Goal: Task Accomplishment & Management: Complete application form

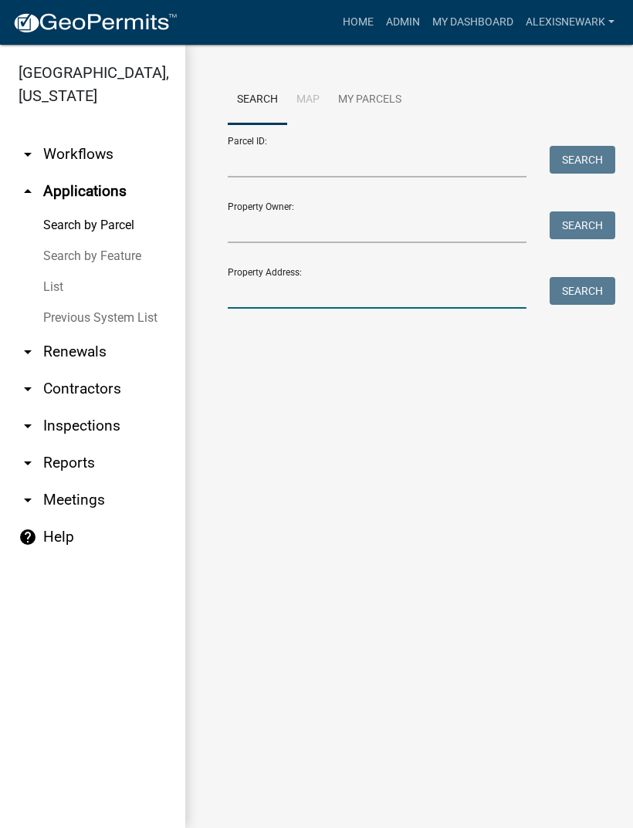
click at [389, 286] on input "Property Address:" at bounding box center [377, 293] width 299 height 32
type input "33185"
click at [580, 283] on button "Search" at bounding box center [583, 291] width 66 height 28
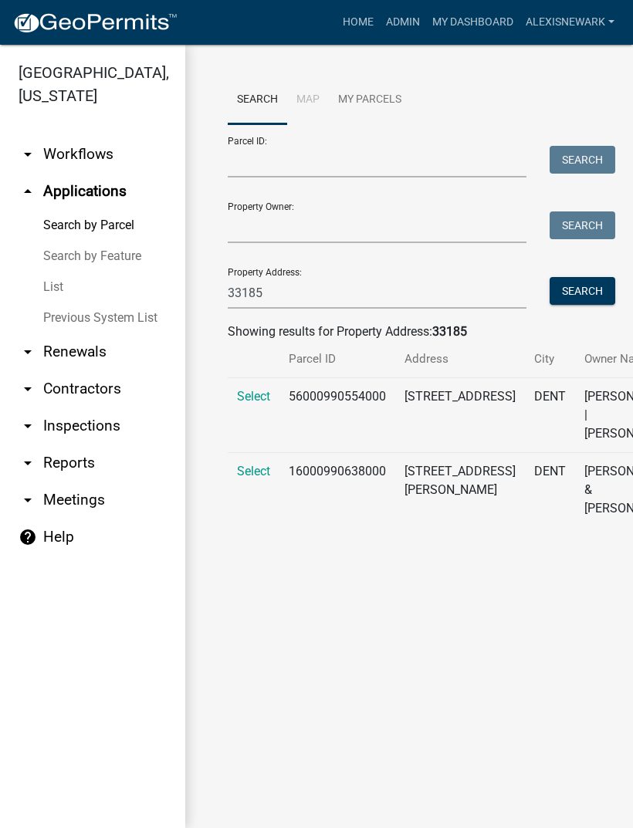
click at [253, 391] on span "Select" at bounding box center [253, 396] width 33 height 15
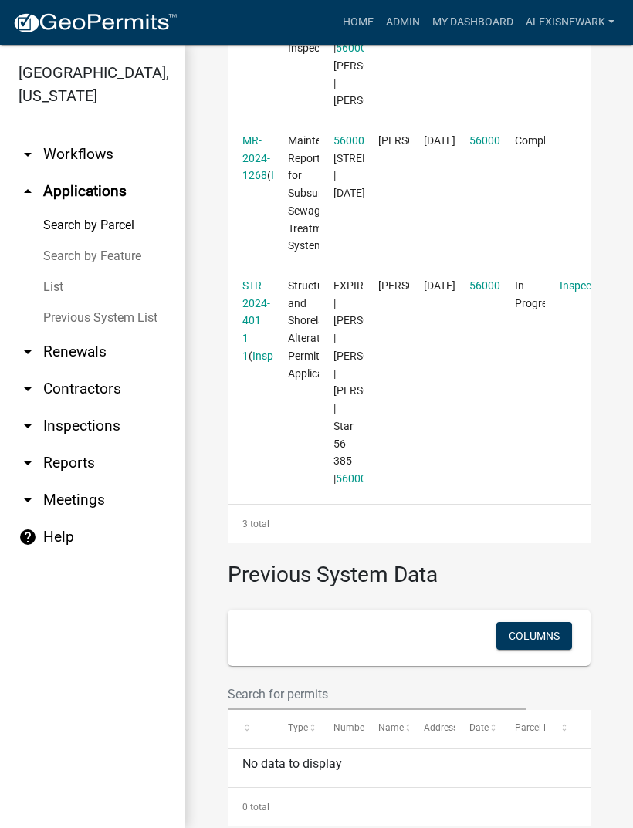
scroll to position [626, 0]
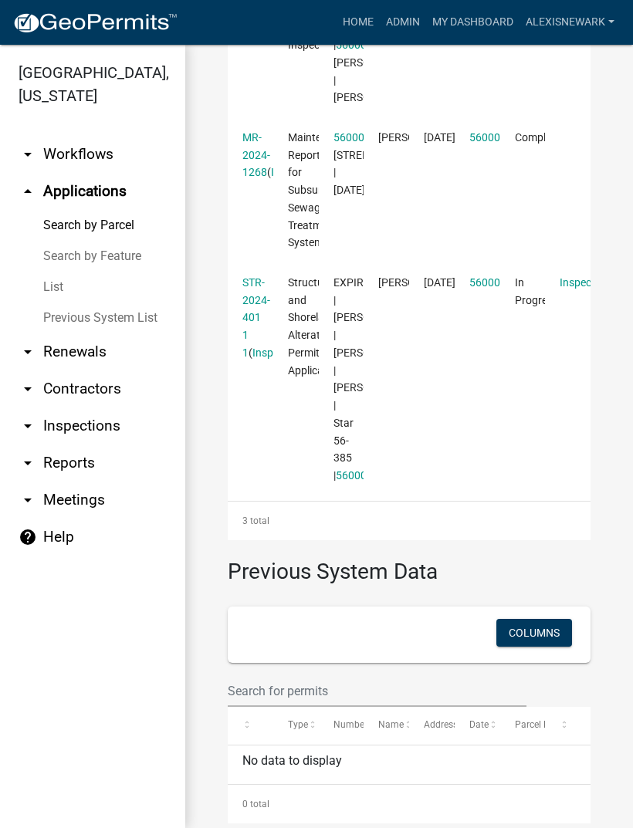
click at [249, 359] on link "STR-2024-401 1 1" at bounding box center [256, 317] width 28 height 83
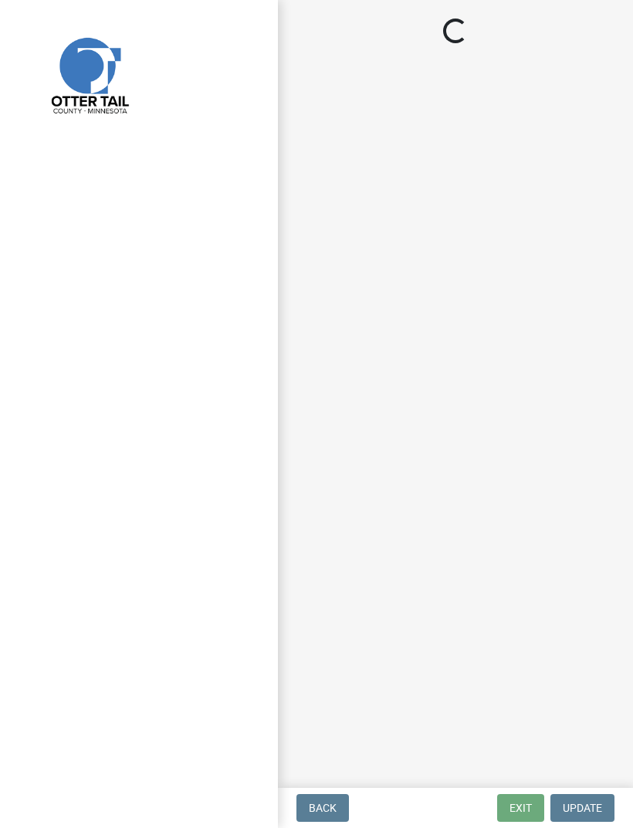
select select "710d5f49-2663-4e73-9718-d0c4e189f5ed"
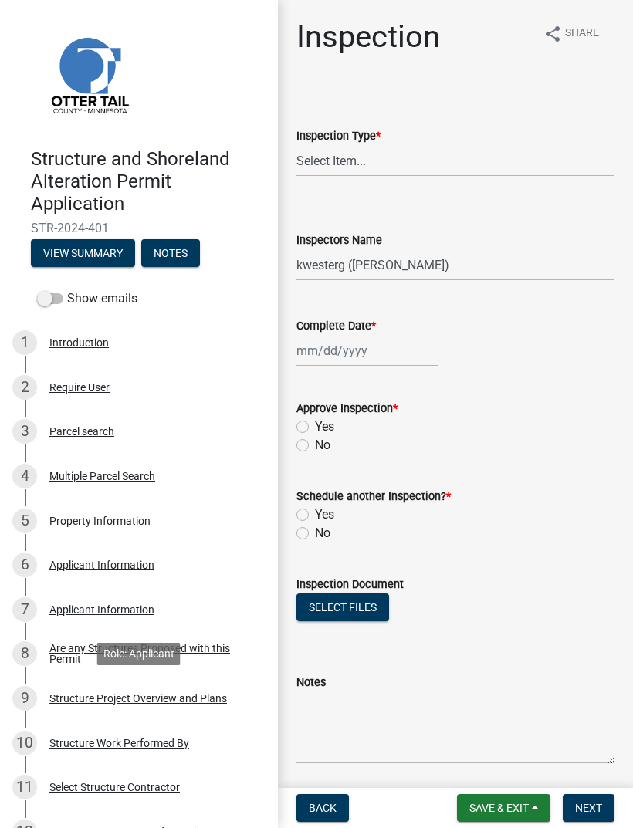
click at [194, 688] on div "9 Structure Project Overview and Plans" at bounding box center [132, 698] width 241 height 25
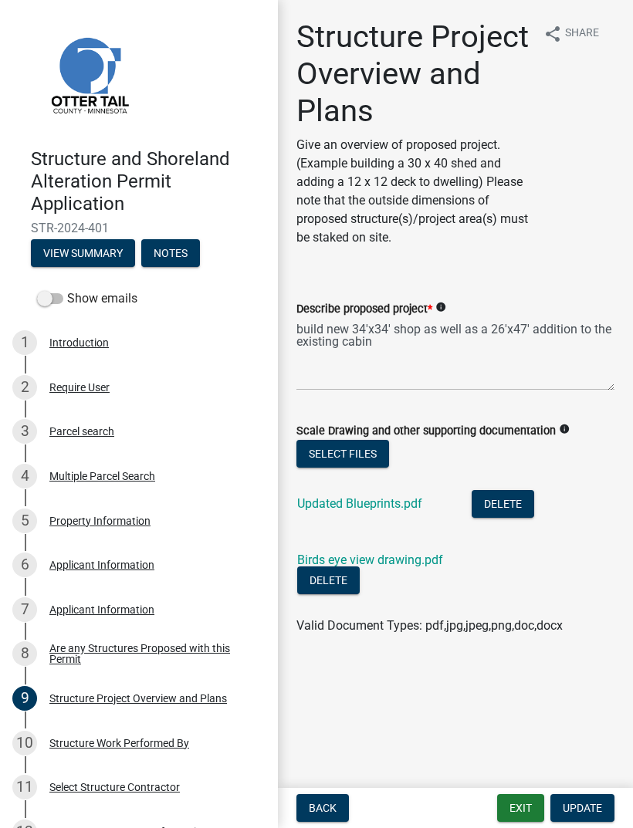
click at [411, 500] on link "Updated Blueprints.pdf" at bounding box center [359, 503] width 125 height 15
click at [413, 565] on link "Birds eye view drawing.pdf" at bounding box center [370, 560] width 146 height 15
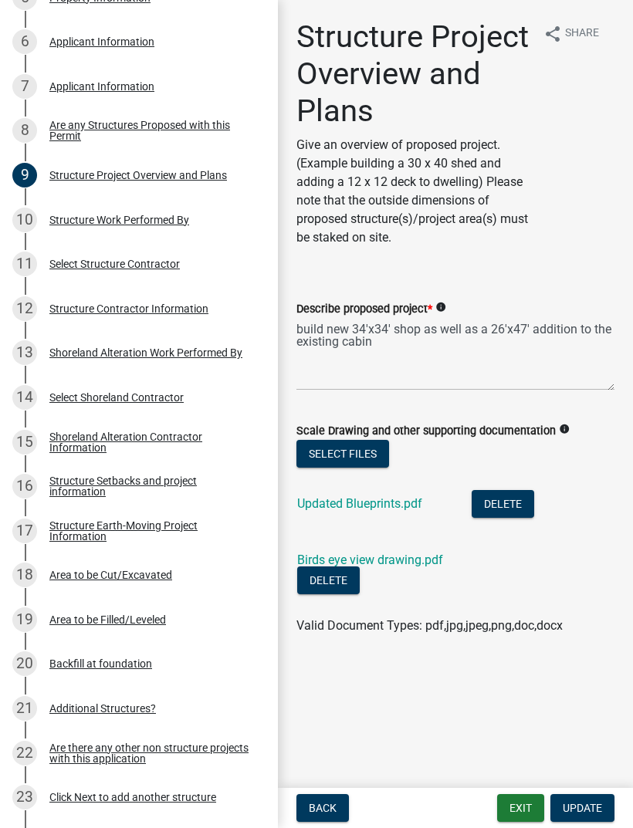
scroll to position [534, 0]
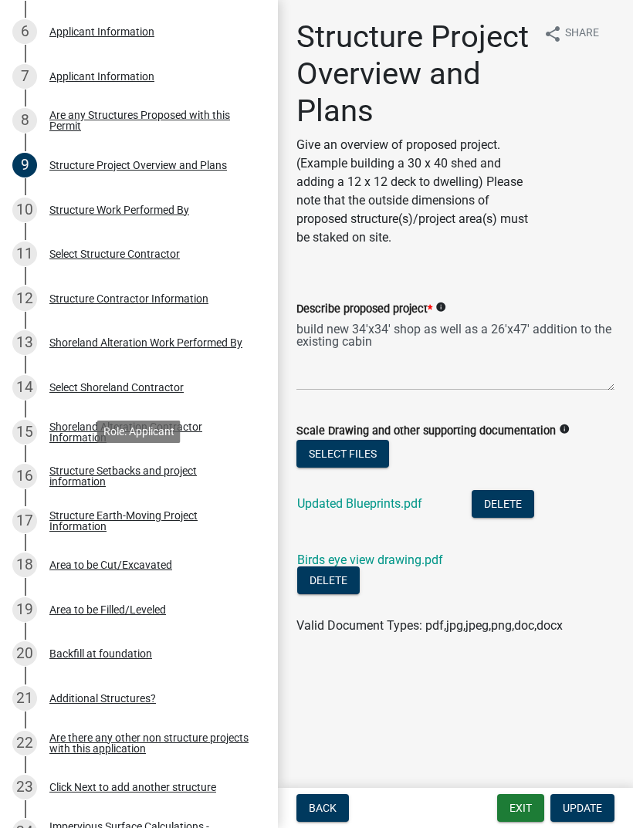
click at [71, 482] on div "Structure Setbacks and project information" at bounding box center [151, 477] width 204 height 22
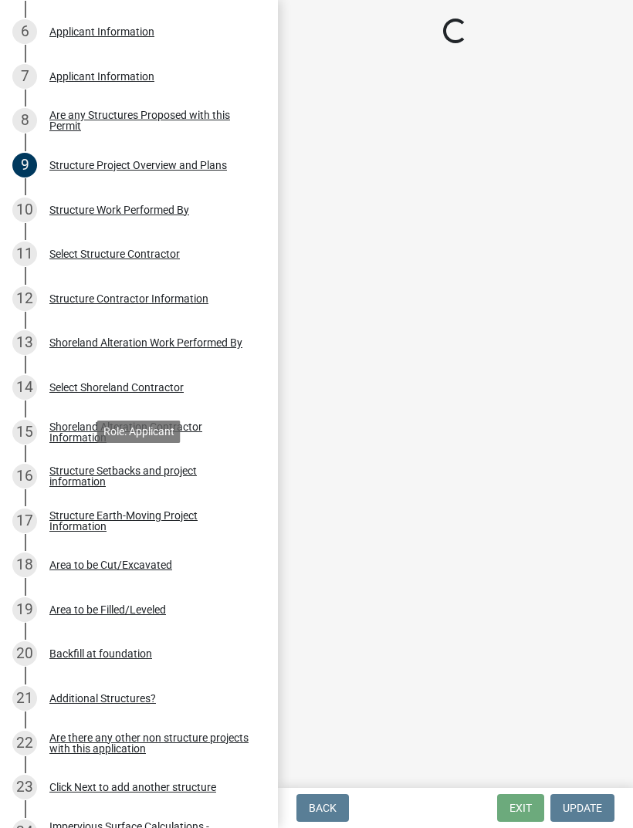
select select "367ae464-a00a-4d51-b12c-ecfde9206520"
select select "c185e313-3403-4239-bd61-bb563c58a77a"
select select "e560a688-e561-477d-b756-2b3ad714d8bd"
select select "bb8806a8-36bb-4f40-a458-41a17cad55ac"
select select "e80e3e2c-e9d0-4b64-95b5-c0b12854bba2"
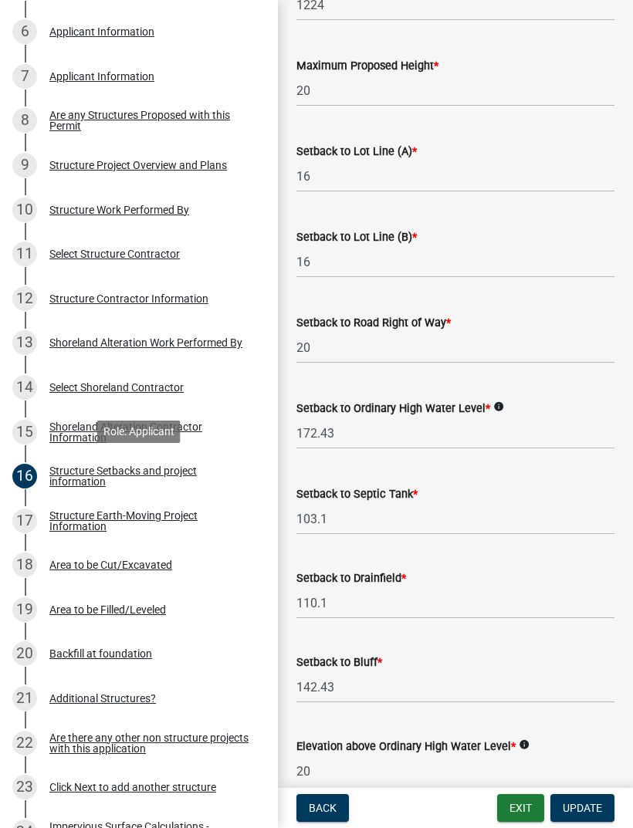
scroll to position [897, 0]
